Goal: Download file/media

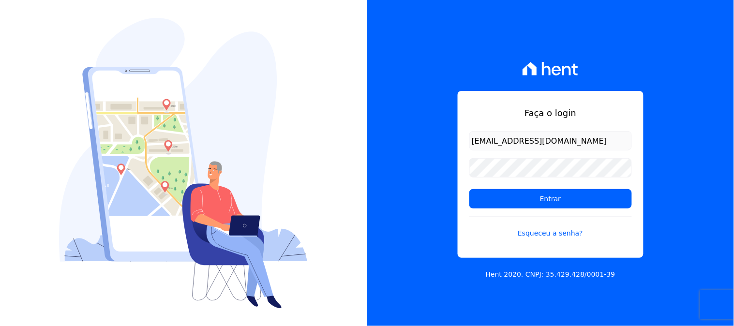
type input "[EMAIL_ADDRESS][DOMAIN_NAME]"
click at [469, 189] on input "Entrar" at bounding box center [550, 198] width 163 height 19
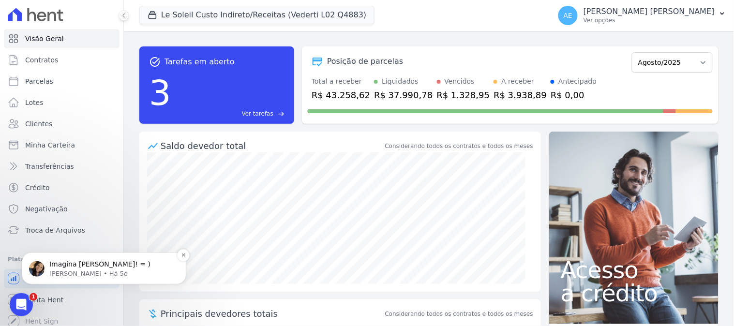
click at [79, 264] on p "Imagina [PERSON_NAME]! = )" at bounding box center [111, 264] width 125 height 10
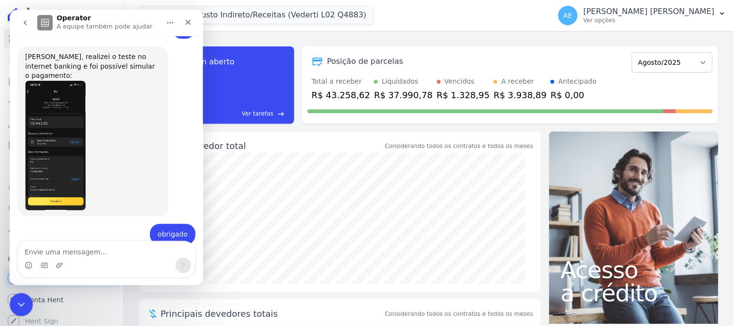
scroll to position [326, 0]
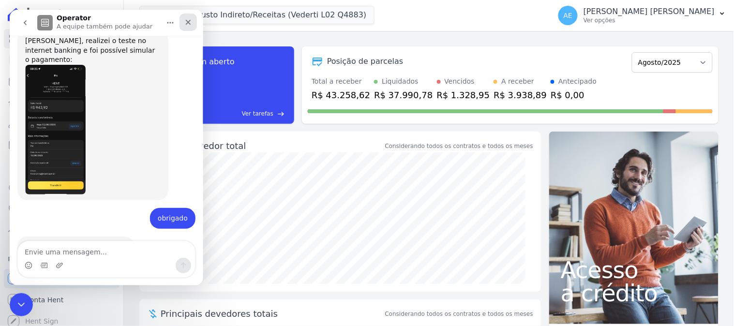
click at [192, 16] on div "Fechar" at bounding box center [187, 21] width 17 height 17
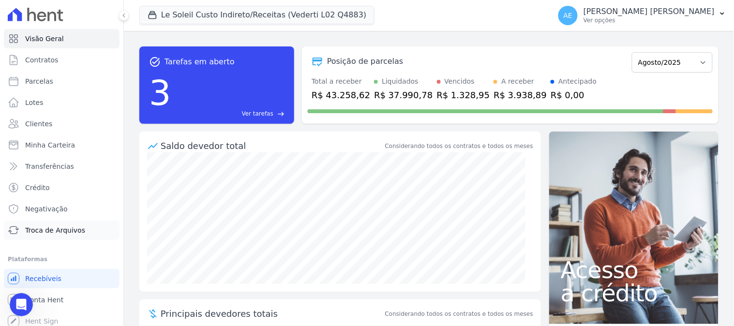
click at [60, 228] on span "Troca de Arquivos" at bounding box center [55, 230] width 60 height 10
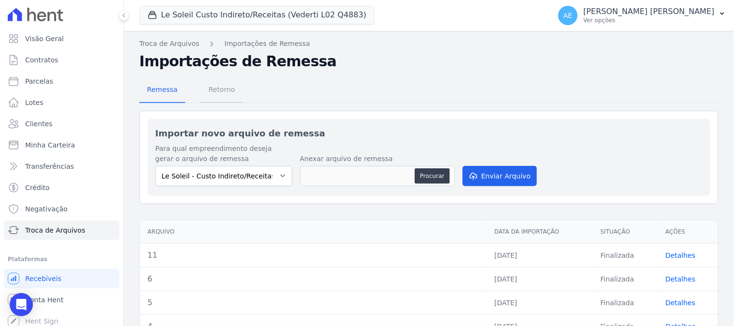
click at [214, 89] on span "Retorno" at bounding box center [222, 89] width 38 height 19
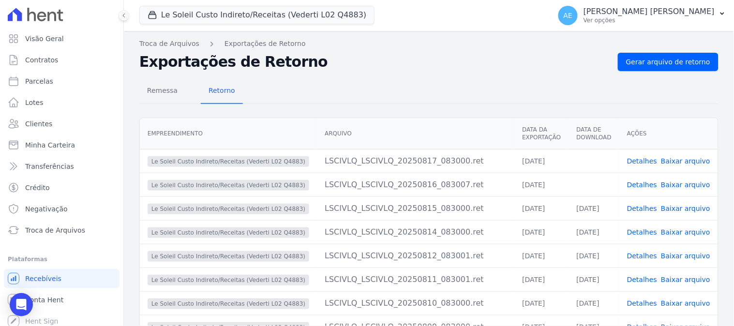
click at [691, 184] on link "Baixar arquivo" at bounding box center [685, 185] width 49 height 8
click at [674, 161] on link "Baixar arquivo" at bounding box center [685, 161] width 49 height 8
click at [185, 17] on button "Le Soleil Custo Indireto/Receitas (Vederti L02 Q4883)" at bounding box center [256, 15] width 235 height 18
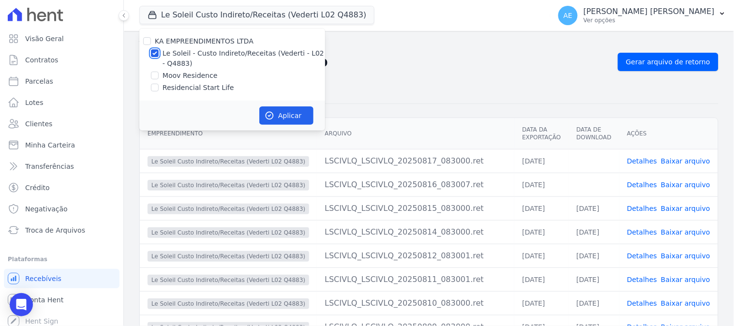
click at [154, 52] on input "Le Soleil - Custo Indireto/Receitas (Vederti - L02 - Q4883)" at bounding box center [155, 53] width 8 height 8
checkbox input "false"
click at [154, 76] on input "Moov Residence" at bounding box center [155, 76] width 8 height 8
checkbox input "true"
click at [280, 116] on button "Aplicar" at bounding box center [286, 115] width 54 height 18
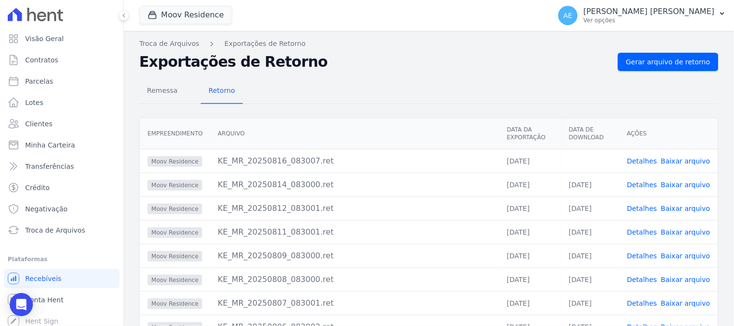
click at [695, 164] on link "Baixar arquivo" at bounding box center [685, 161] width 49 height 8
click at [179, 15] on button "Moov Residence" at bounding box center [185, 15] width 93 height 18
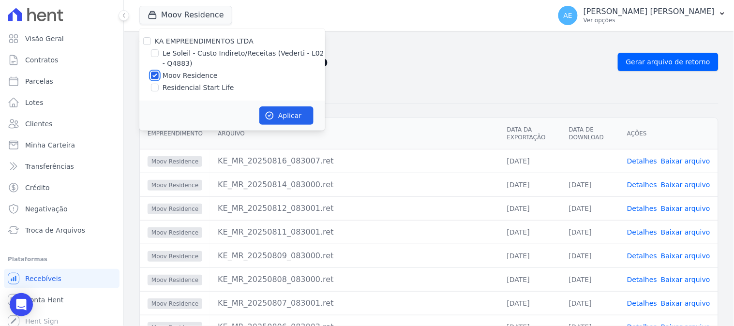
click at [153, 77] on input "Moov Residence" at bounding box center [155, 76] width 8 height 8
checkbox input "false"
click at [155, 89] on input "Residencial Start Life" at bounding box center [155, 88] width 8 height 8
checkbox input "true"
click at [284, 113] on button "Aplicar" at bounding box center [286, 115] width 54 height 18
